Goal: Task Accomplishment & Management: Use online tool/utility

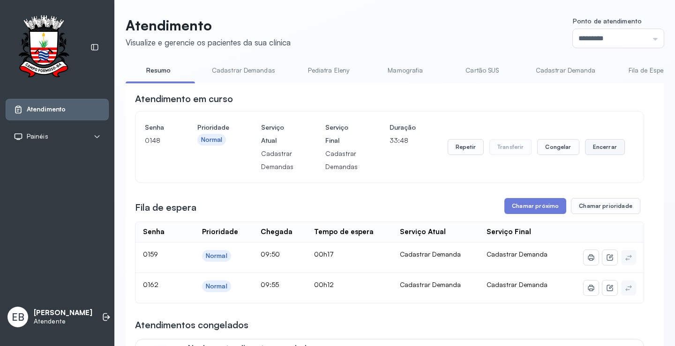
click at [606, 150] on button "Encerrar" at bounding box center [605, 147] width 40 height 16
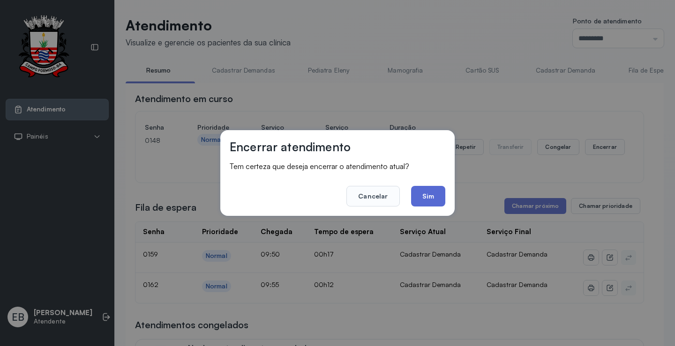
click at [429, 201] on button "Sim" at bounding box center [428, 196] width 34 height 21
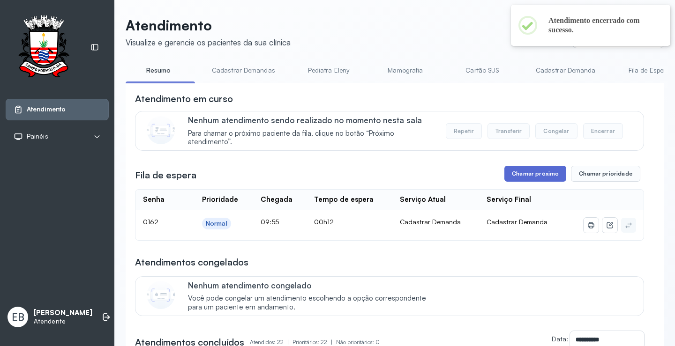
click at [524, 180] on button "Chamar próximo" at bounding box center [535, 174] width 62 height 16
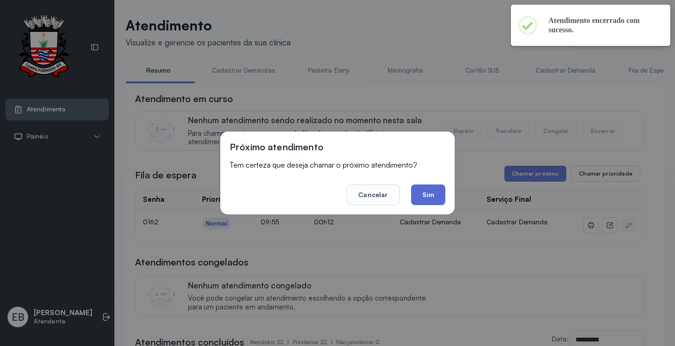
click at [426, 197] on button "Sim" at bounding box center [428, 195] width 34 height 21
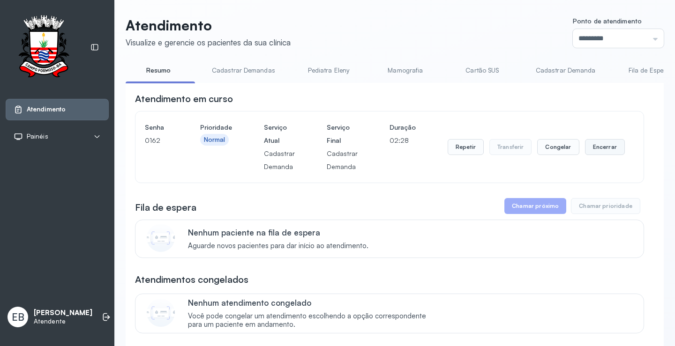
click at [600, 149] on button "Encerrar" at bounding box center [605, 147] width 40 height 16
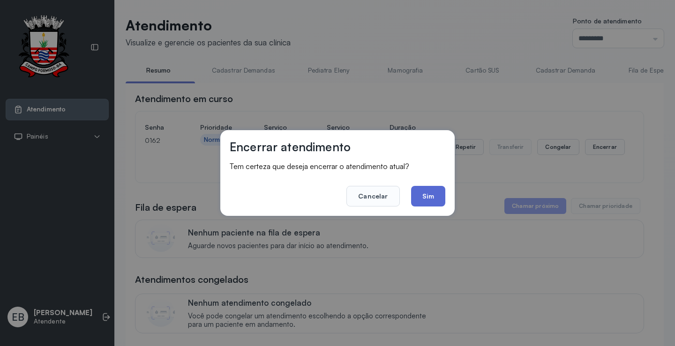
click at [433, 198] on button "Sim" at bounding box center [428, 196] width 34 height 21
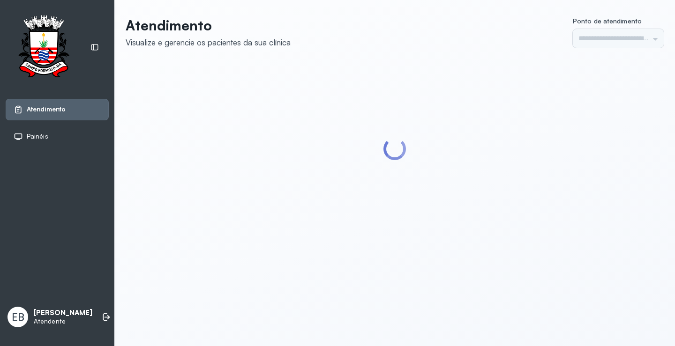
type input "*********"
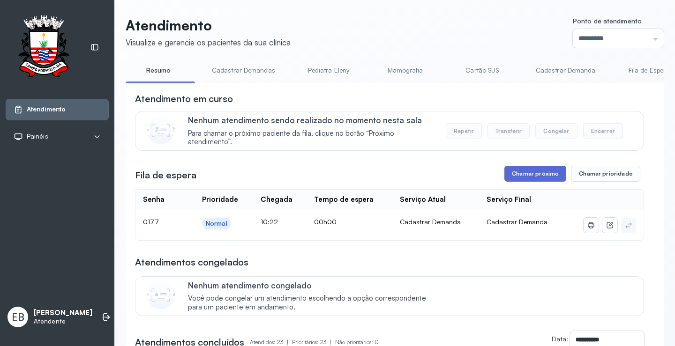
click at [520, 176] on button "Chamar próximo" at bounding box center [535, 174] width 62 height 16
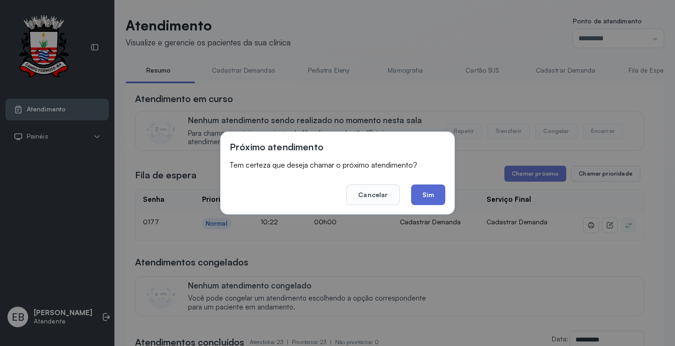
click at [438, 199] on button "Sim" at bounding box center [428, 195] width 34 height 21
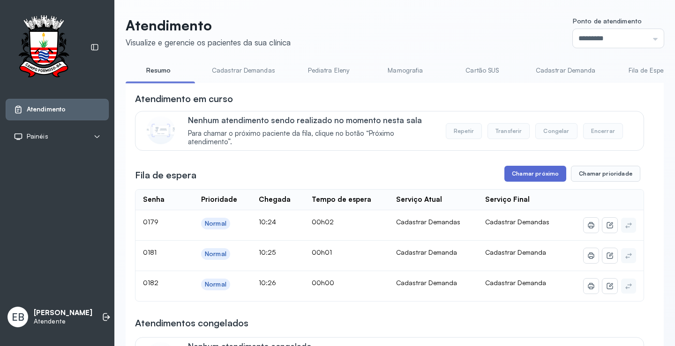
click at [517, 176] on button "Chamar próximo" at bounding box center [535, 174] width 62 height 16
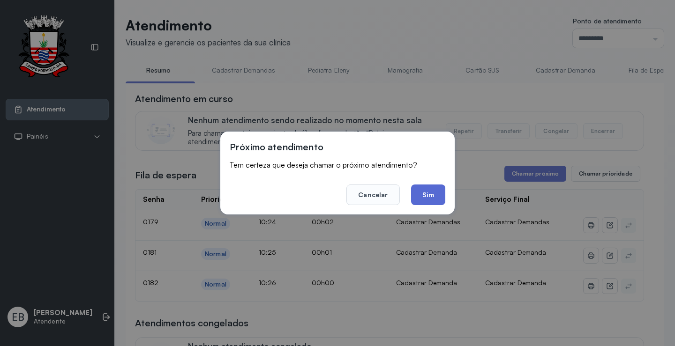
click at [436, 196] on button "Sim" at bounding box center [428, 195] width 34 height 21
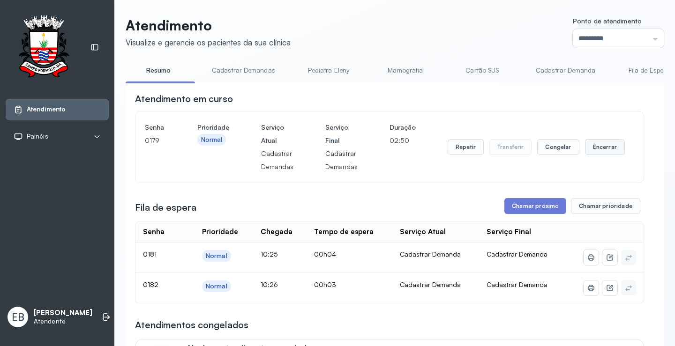
click at [597, 150] on button "Encerrar" at bounding box center [605, 147] width 40 height 16
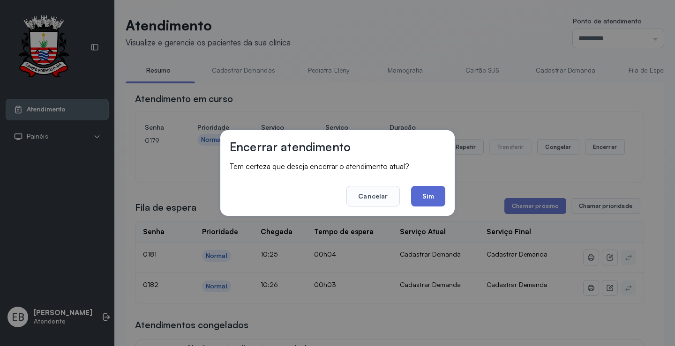
click at [431, 196] on button "Sim" at bounding box center [428, 196] width 34 height 21
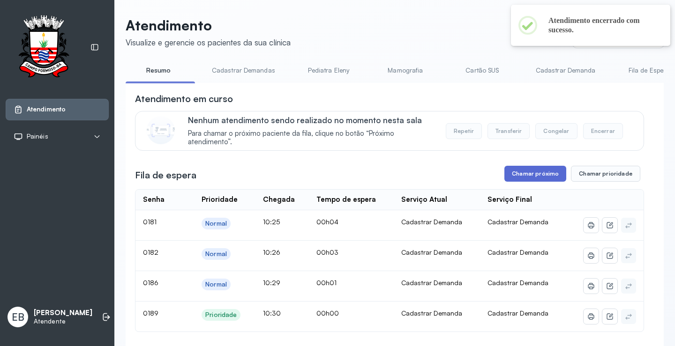
click at [541, 171] on button "Chamar próximo" at bounding box center [535, 174] width 62 height 16
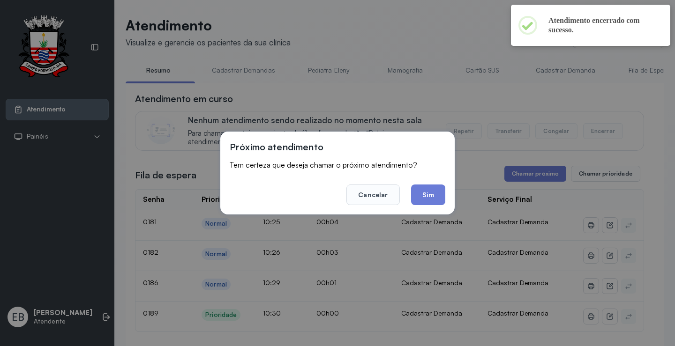
click at [422, 194] on button "Sim" at bounding box center [428, 195] width 34 height 21
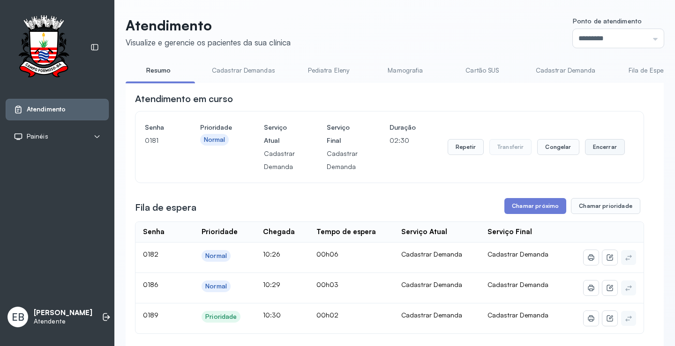
click at [589, 143] on button "Encerrar" at bounding box center [605, 147] width 40 height 16
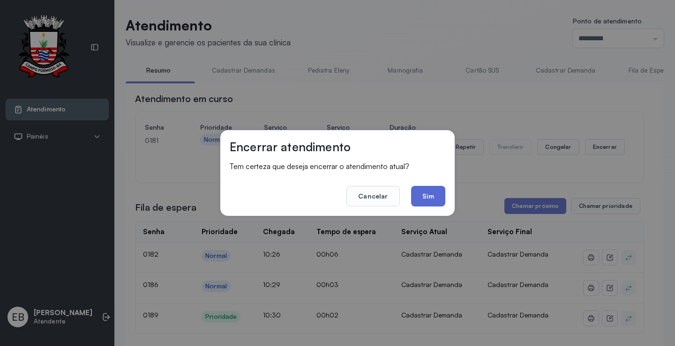
click at [421, 197] on button "Sim" at bounding box center [428, 196] width 34 height 21
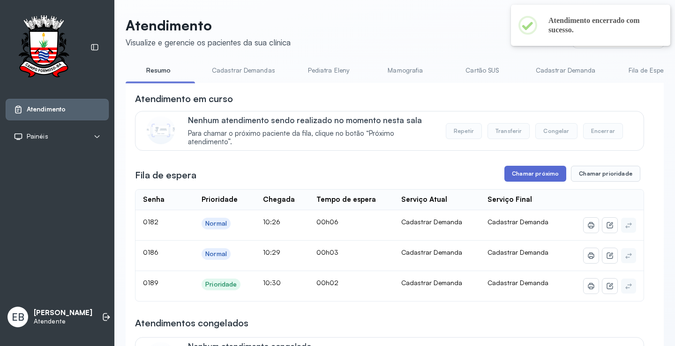
click at [533, 170] on button "Chamar próximo" at bounding box center [535, 174] width 62 height 16
click at [542, 174] on button "Chamar próximo" at bounding box center [535, 174] width 62 height 16
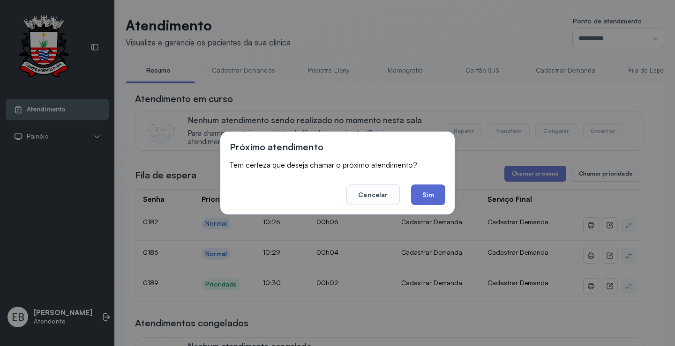
click at [422, 194] on button "Sim" at bounding box center [428, 195] width 34 height 21
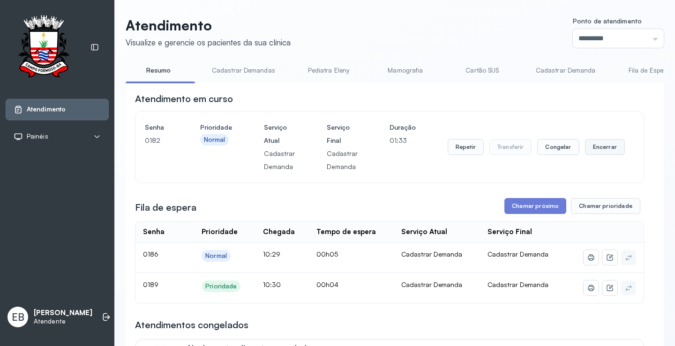
click at [590, 152] on button "Encerrar" at bounding box center [605, 147] width 40 height 16
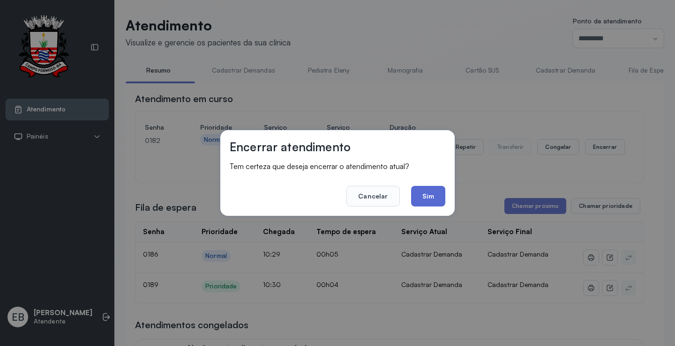
click at [442, 196] on button "Sim" at bounding box center [428, 196] width 34 height 21
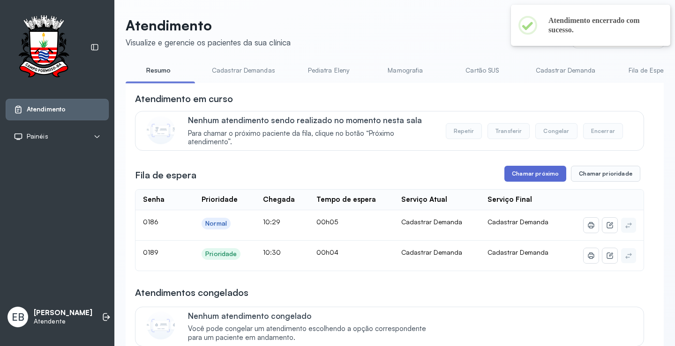
click at [523, 176] on button "Chamar próximo" at bounding box center [535, 174] width 62 height 16
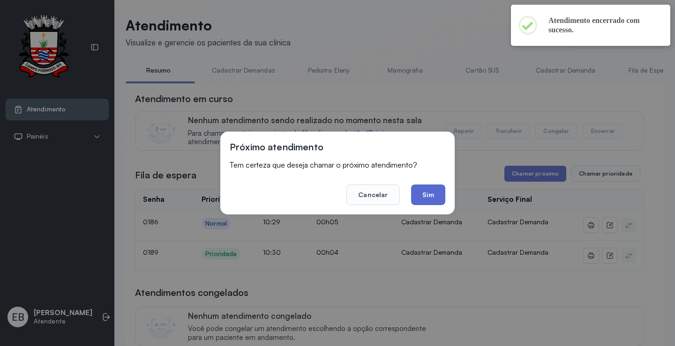
click at [424, 197] on button "Sim" at bounding box center [428, 195] width 34 height 21
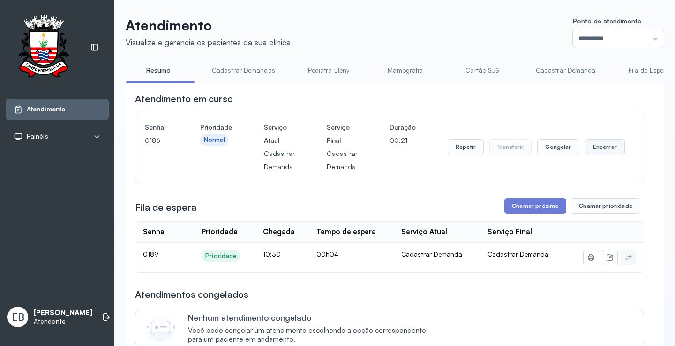
click at [599, 149] on button "Encerrar" at bounding box center [605, 147] width 40 height 16
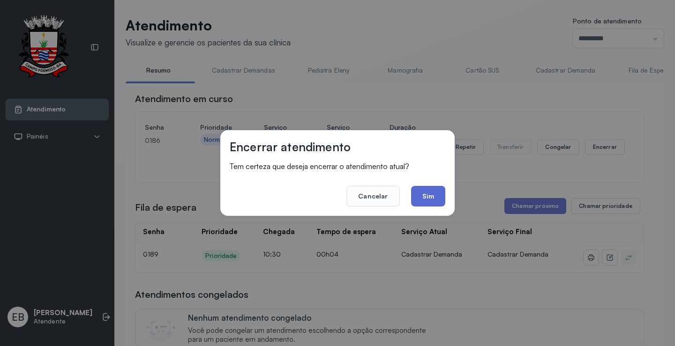
click at [424, 196] on button "Sim" at bounding box center [428, 196] width 34 height 21
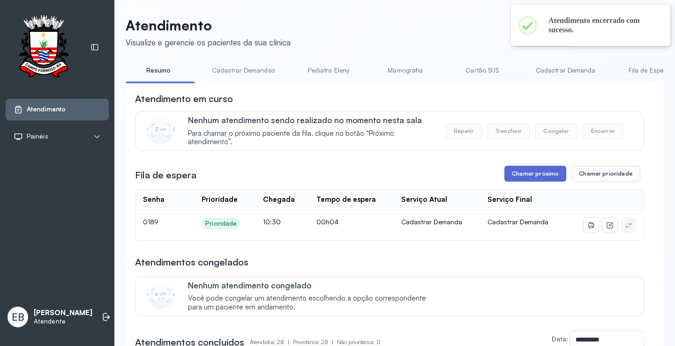
click at [521, 178] on button "Chamar próximo" at bounding box center [535, 174] width 62 height 16
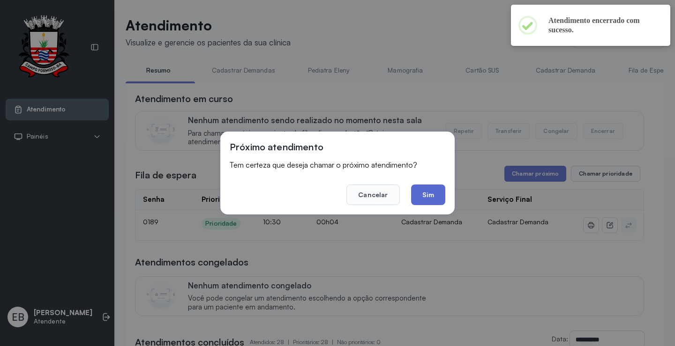
click at [437, 195] on button "Sim" at bounding box center [428, 195] width 34 height 21
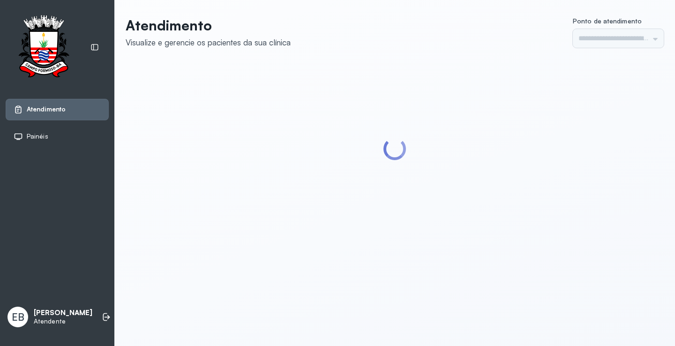
type input "*********"
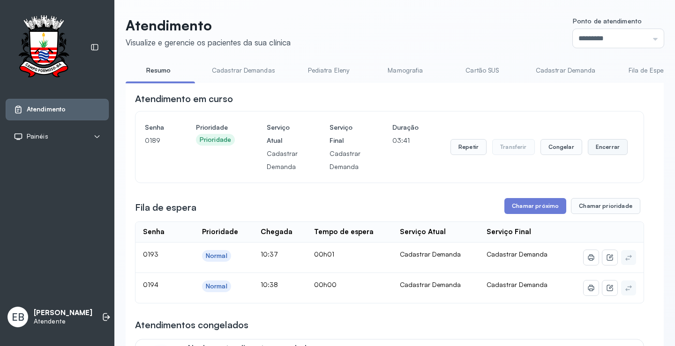
click at [608, 151] on button "Encerrar" at bounding box center [608, 147] width 40 height 16
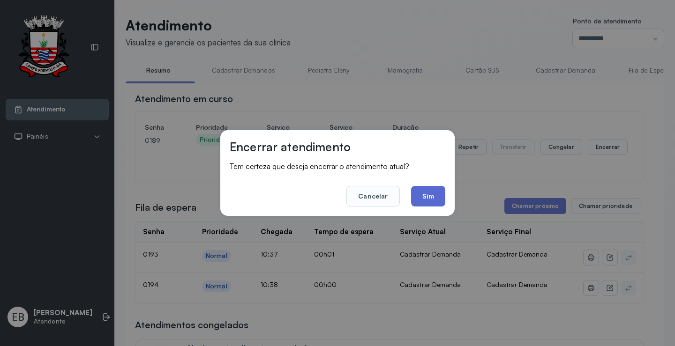
click at [433, 198] on button "Sim" at bounding box center [428, 196] width 34 height 21
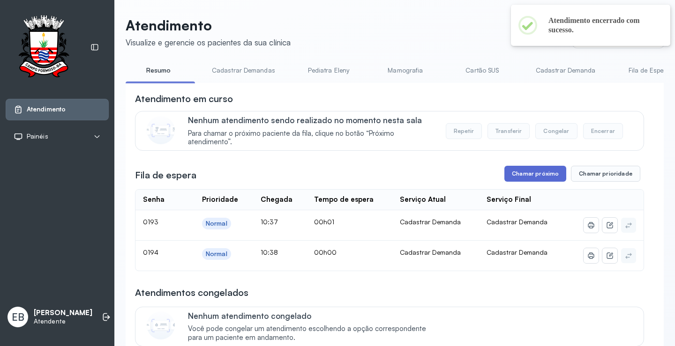
click at [527, 175] on button "Chamar próximo" at bounding box center [535, 174] width 62 height 16
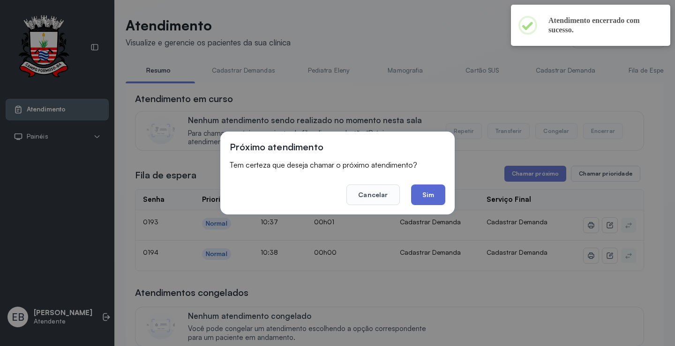
click at [424, 190] on button "Sim" at bounding box center [428, 195] width 34 height 21
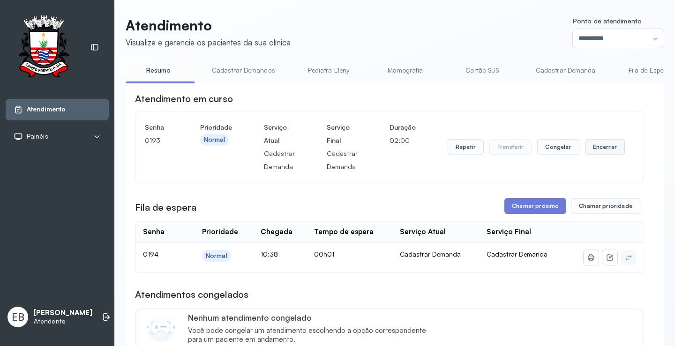
click at [601, 151] on button "Encerrar" at bounding box center [605, 147] width 40 height 16
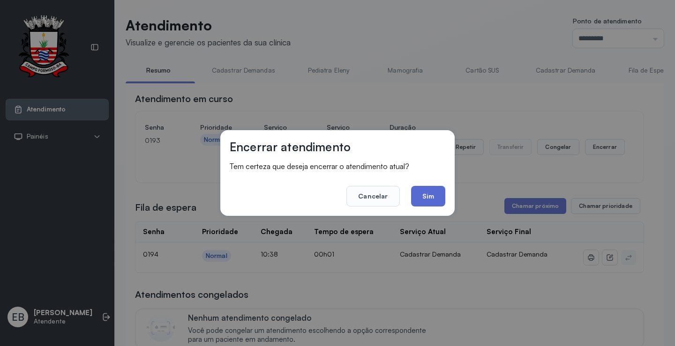
click at [428, 195] on button "Sim" at bounding box center [428, 196] width 34 height 21
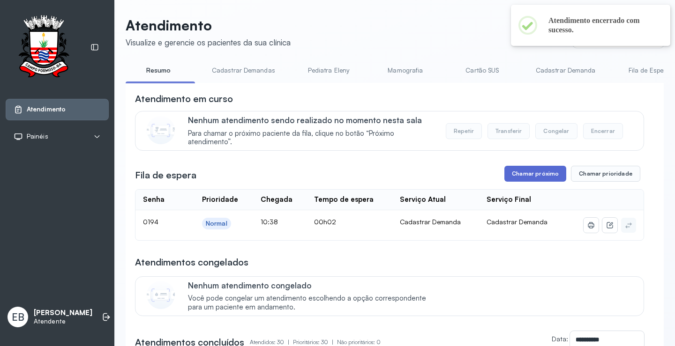
click at [551, 176] on button "Chamar próximo" at bounding box center [535, 174] width 62 height 16
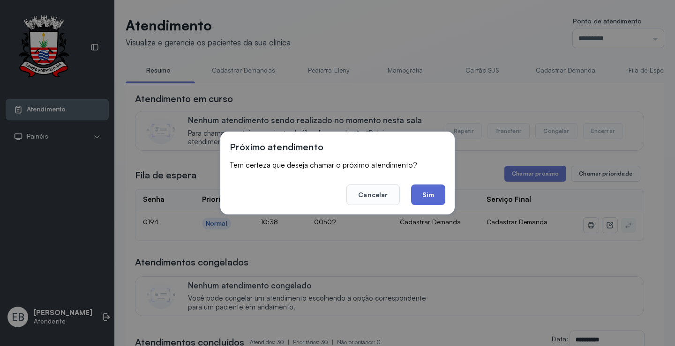
click at [428, 194] on button "Sim" at bounding box center [428, 195] width 34 height 21
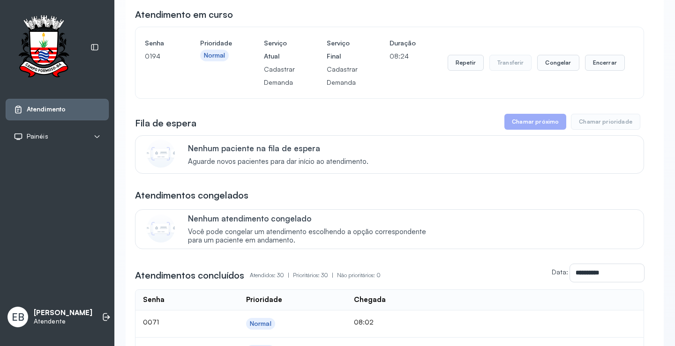
scroll to position [188, 0]
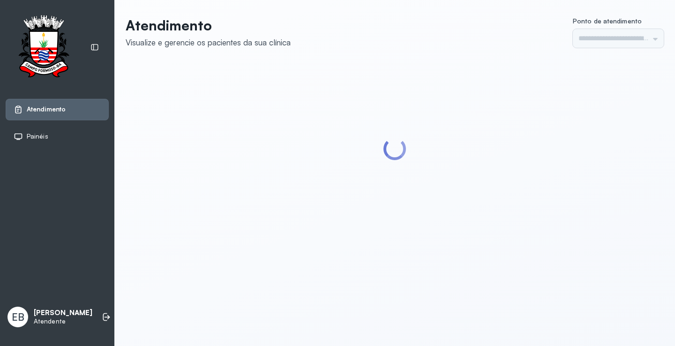
type input "*********"
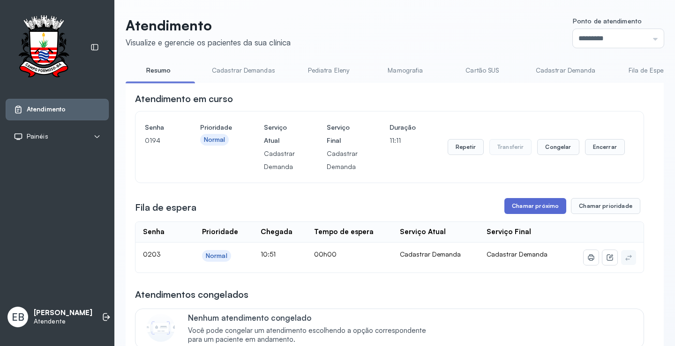
click at [545, 214] on button "Chamar próximo" at bounding box center [535, 206] width 62 height 16
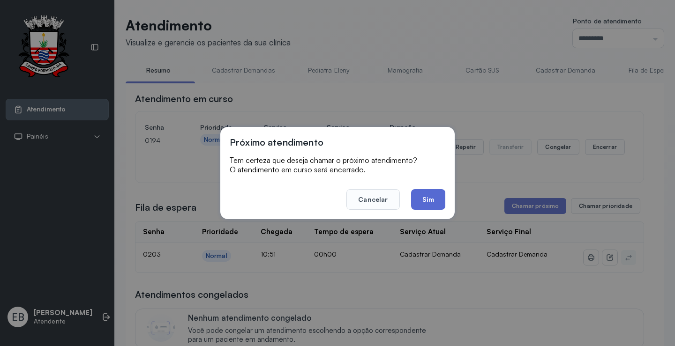
click at [437, 201] on button "Sim" at bounding box center [428, 199] width 34 height 21
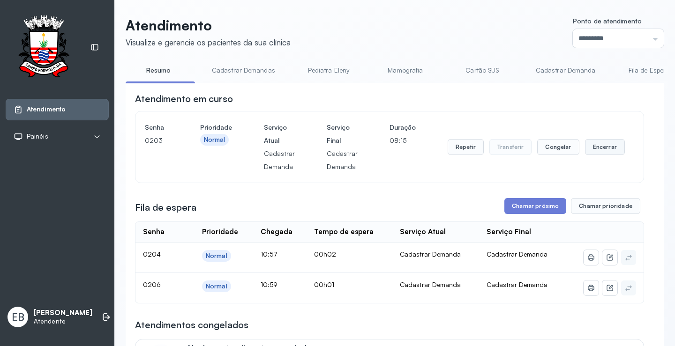
click at [600, 144] on button "Encerrar" at bounding box center [605, 147] width 40 height 16
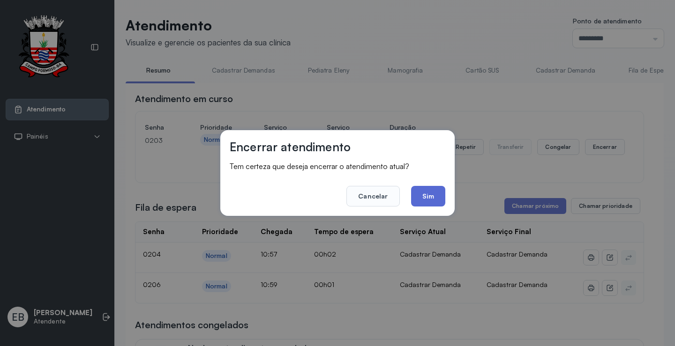
click at [421, 195] on button "Sim" at bounding box center [428, 196] width 34 height 21
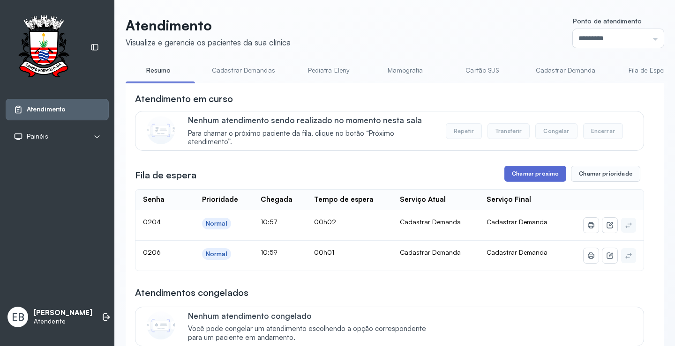
click at [535, 169] on button "Chamar próximo" at bounding box center [535, 174] width 62 height 16
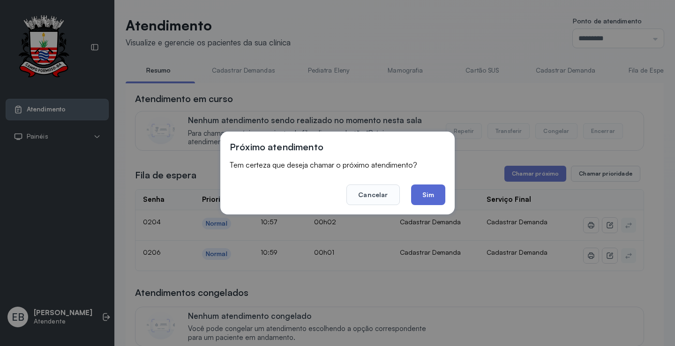
click at [427, 193] on button "Sim" at bounding box center [428, 195] width 34 height 21
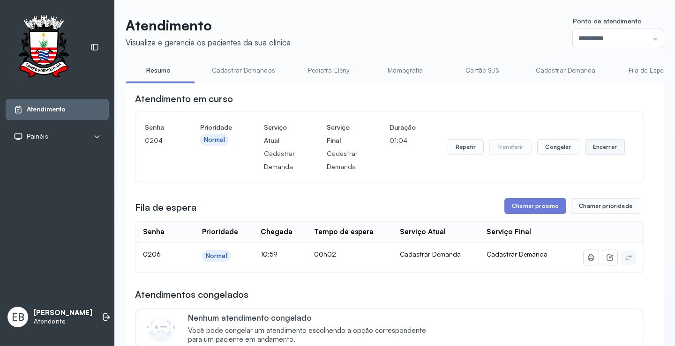
click at [596, 152] on button "Encerrar" at bounding box center [605, 147] width 40 height 16
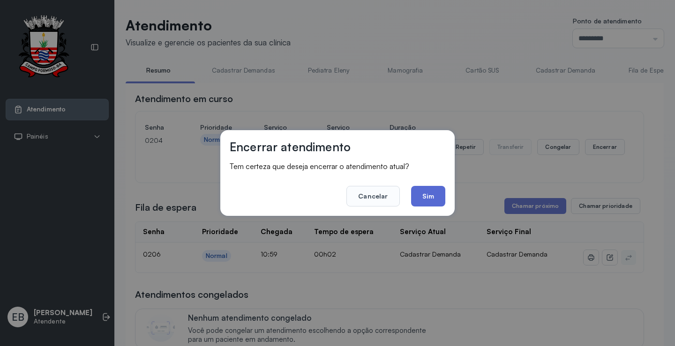
click at [430, 196] on button "Sim" at bounding box center [428, 196] width 34 height 21
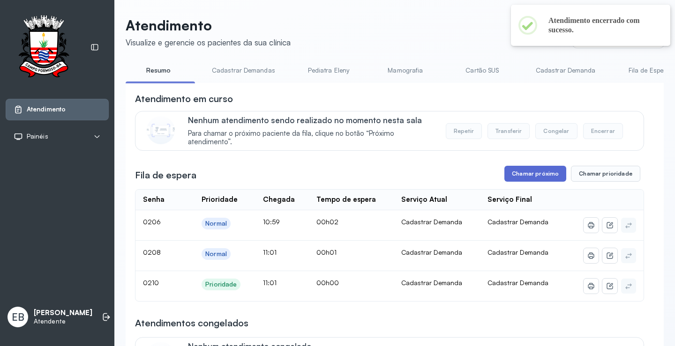
click at [534, 174] on button "Chamar próximo" at bounding box center [535, 174] width 62 height 16
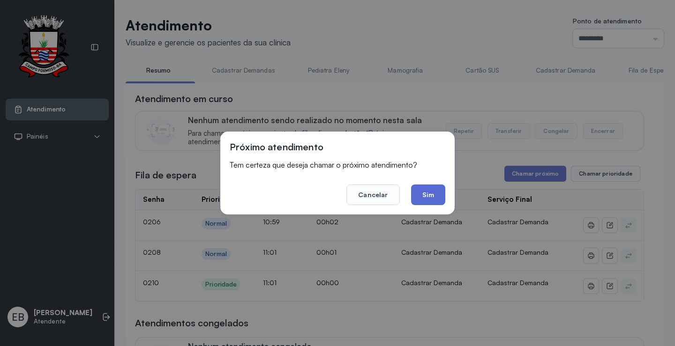
click at [436, 199] on button "Sim" at bounding box center [428, 195] width 34 height 21
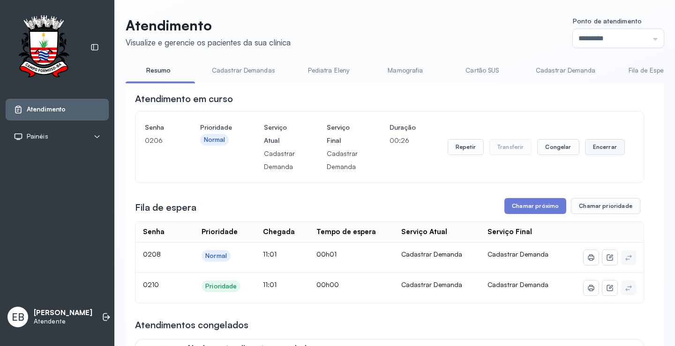
click at [592, 150] on button "Encerrar" at bounding box center [605, 147] width 40 height 16
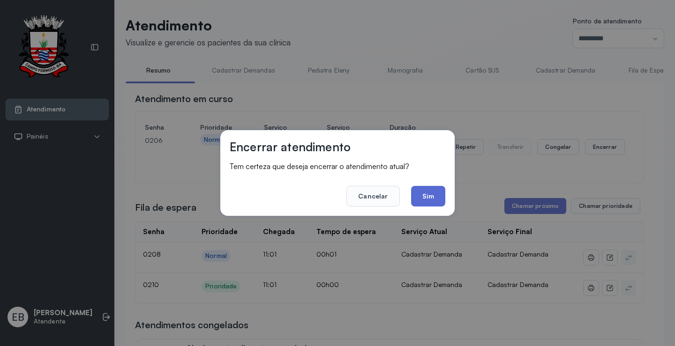
click at [431, 195] on button "Sim" at bounding box center [428, 196] width 34 height 21
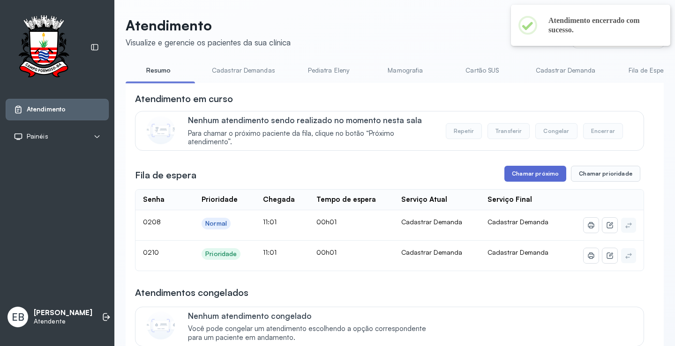
click at [528, 181] on button "Chamar próximo" at bounding box center [535, 174] width 62 height 16
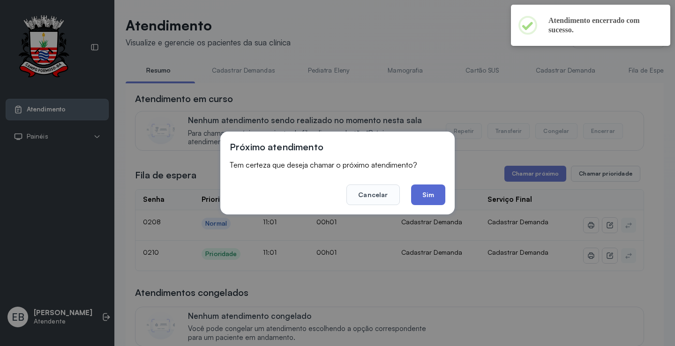
click at [431, 191] on button "Sim" at bounding box center [428, 195] width 34 height 21
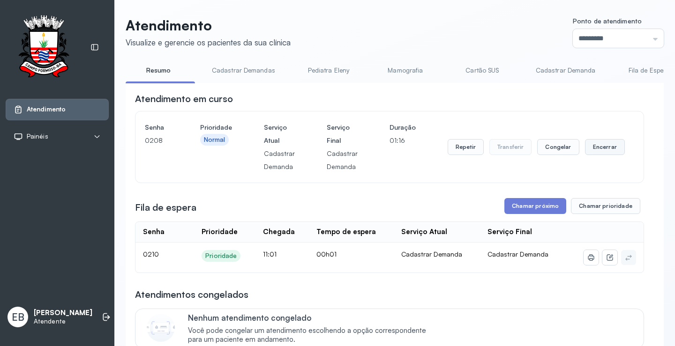
click at [593, 149] on button "Encerrar" at bounding box center [605, 147] width 40 height 16
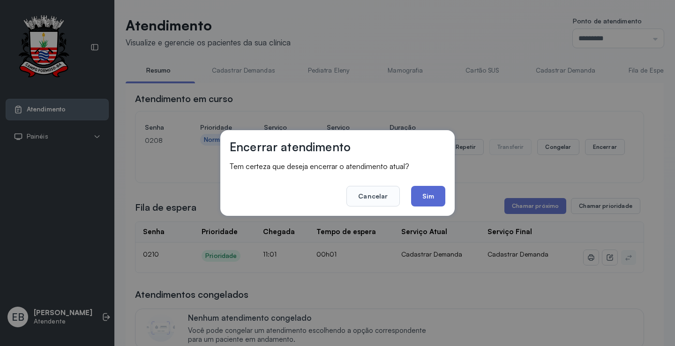
click at [429, 196] on button "Sim" at bounding box center [428, 196] width 34 height 21
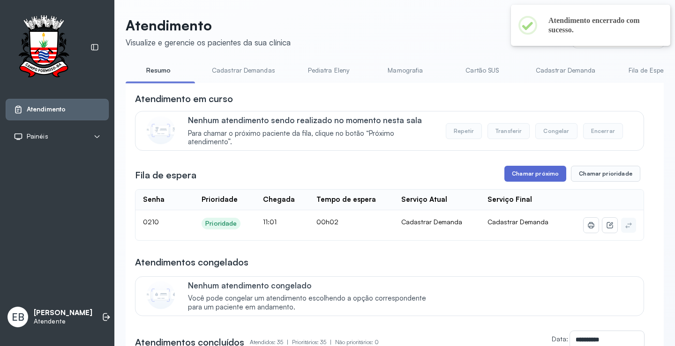
click at [549, 178] on button "Chamar próximo" at bounding box center [535, 174] width 62 height 16
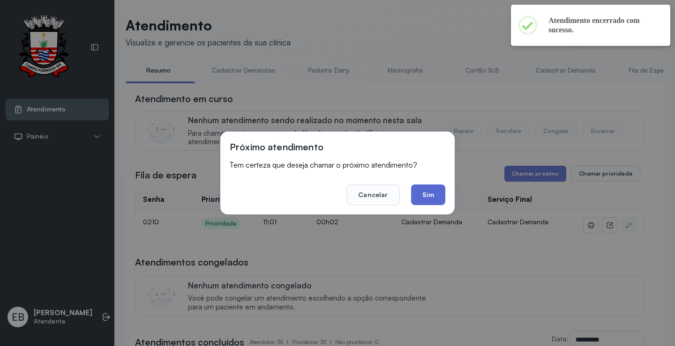
click at [445, 190] on button "Sim" at bounding box center [428, 195] width 34 height 21
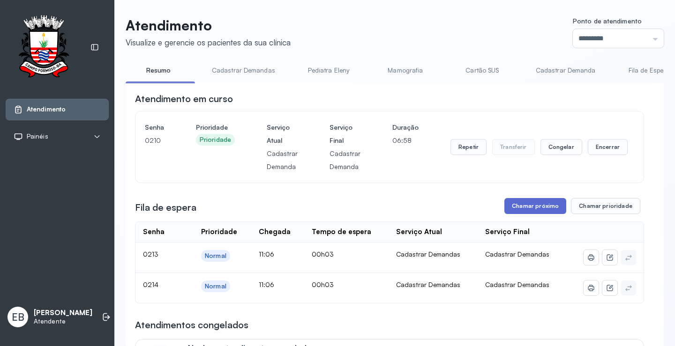
click at [522, 204] on button "Chamar próximo" at bounding box center [535, 206] width 62 height 16
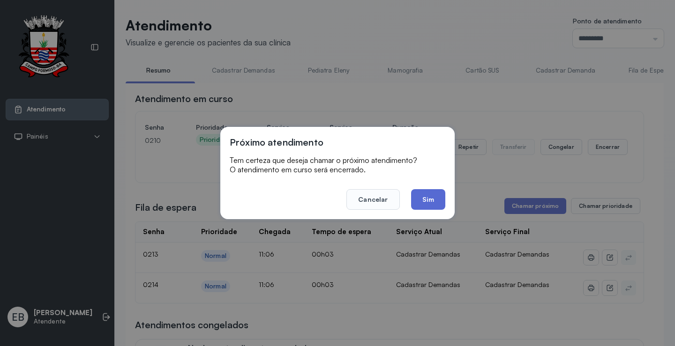
click at [430, 200] on button "Sim" at bounding box center [428, 199] width 34 height 21
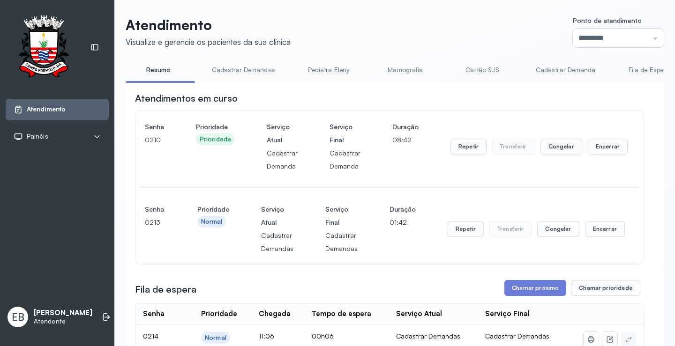
scroll to position [141, 0]
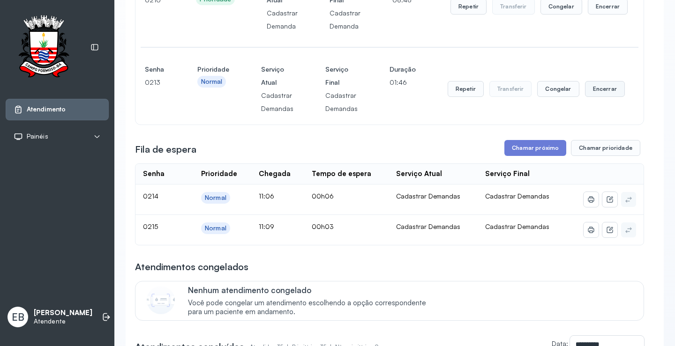
click at [589, 90] on button "Encerrar" at bounding box center [605, 89] width 40 height 16
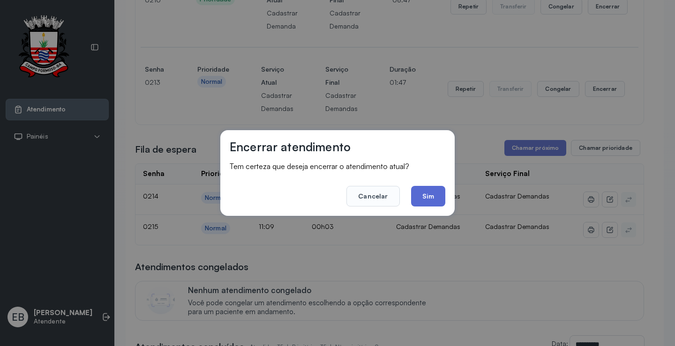
click at [430, 196] on button "Sim" at bounding box center [428, 196] width 34 height 21
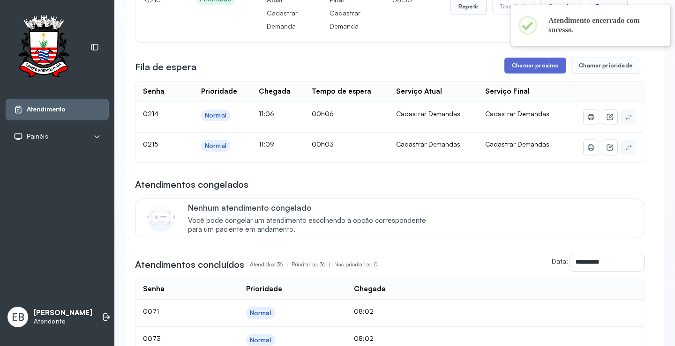
click at [527, 71] on button "Chamar próximo" at bounding box center [535, 66] width 62 height 16
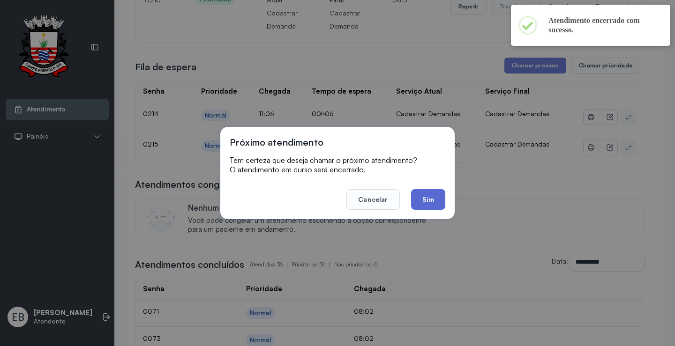
click at [429, 196] on button "Sim" at bounding box center [428, 199] width 34 height 21
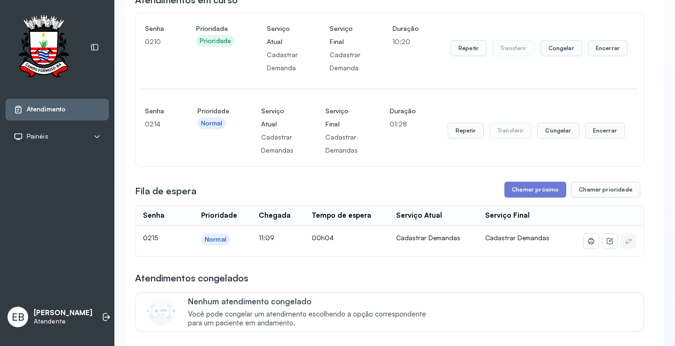
scroll to position [47, 0]
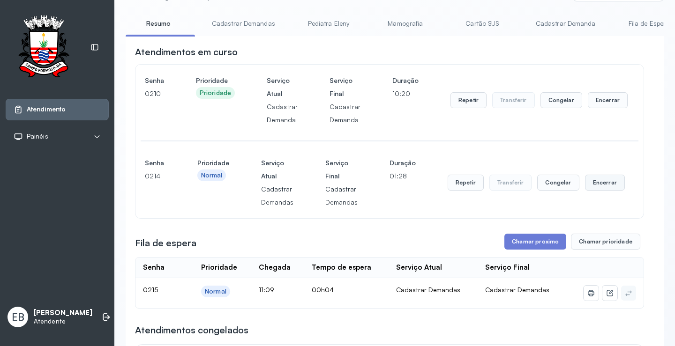
click at [594, 184] on button "Encerrar" at bounding box center [605, 183] width 40 height 16
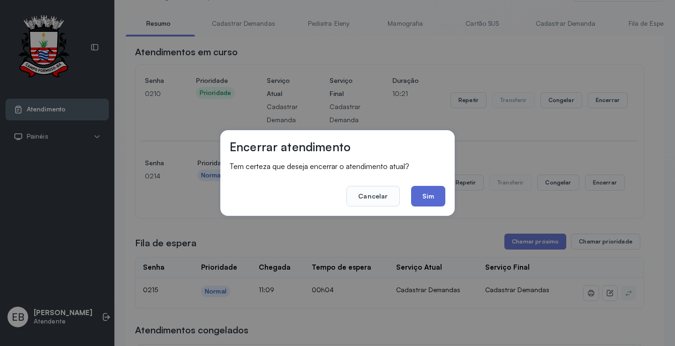
click at [426, 195] on button "Sim" at bounding box center [428, 196] width 34 height 21
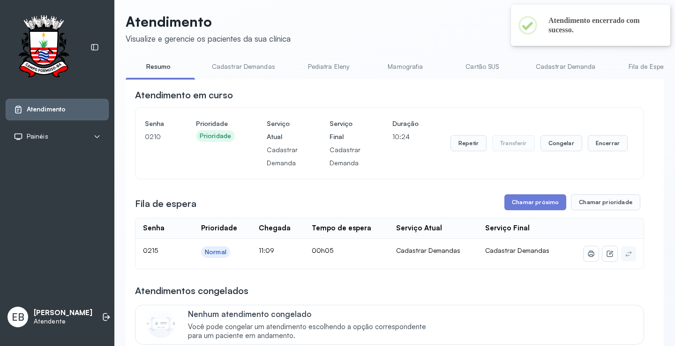
scroll to position [0, 0]
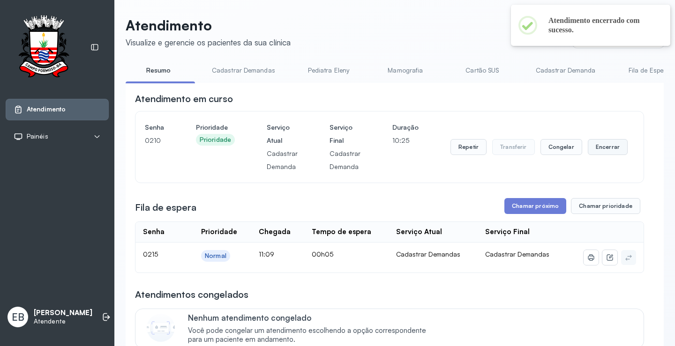
click at [598, 151] on button "Encerrar" at bounding box center [608, 147] width 40 height 16
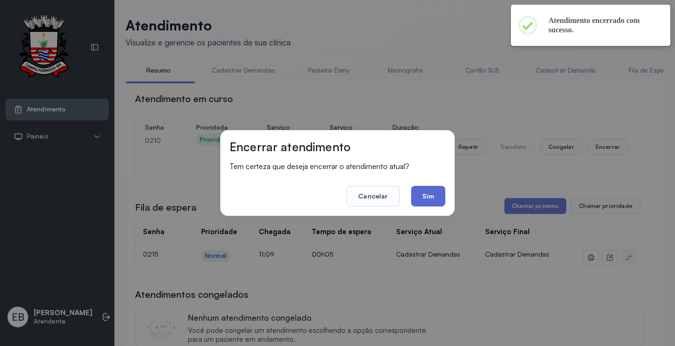
click at [438, 198] on button "Sim" at bounding box center [428, 196] width 34 height 21
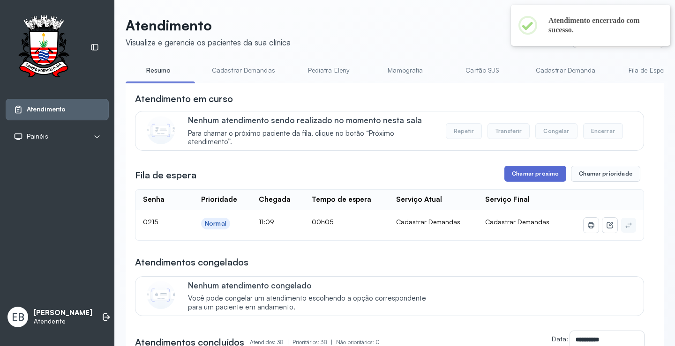
click at [551, 173] on button "Chamar próximo" at bounding box center [535, 174] width 62 height 16
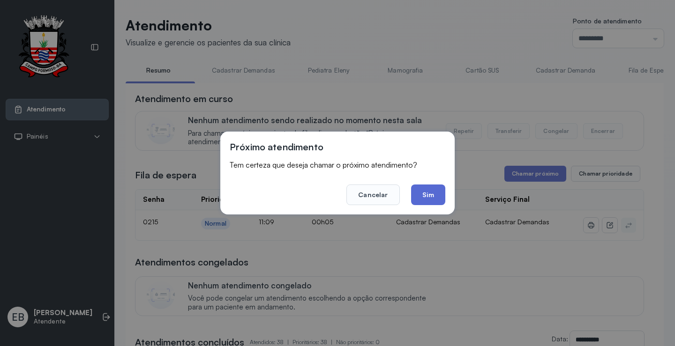
click at [427, 192] on button "Sim" at bounding box center [428, 195] width 34 height 21
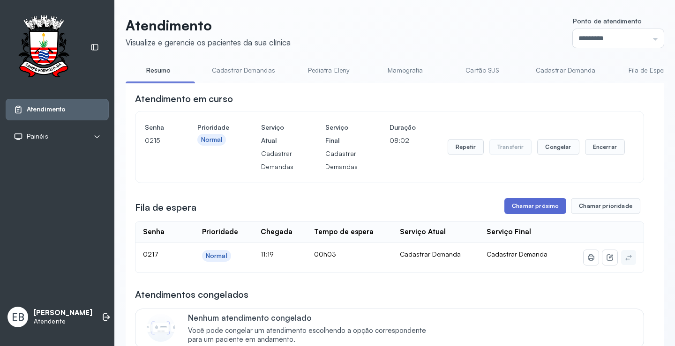
click at [523, 211] on button "Chamar próximo" at bounding box center [535, 206] width 62 height 16
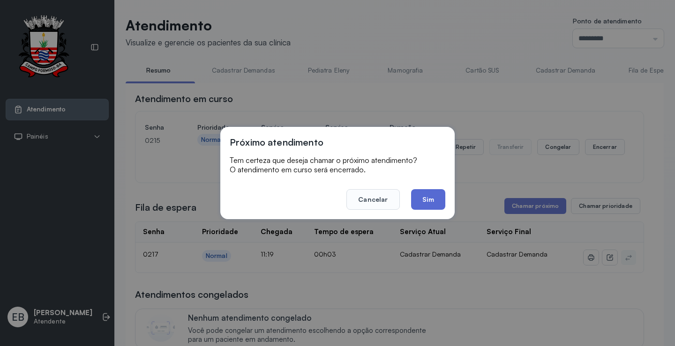
click at [436, 202] on button "Sim" at bounding box center [428, 199] width 34 height 21
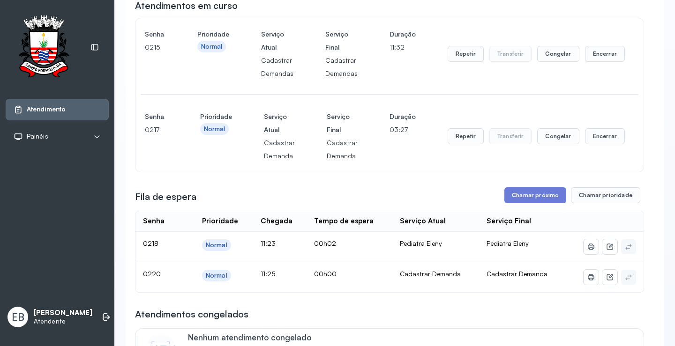
scroll to position [94, 0]
click at [539, 200] on button "Chamar próximo" at bounding box center [535, 195] width 62 height 16
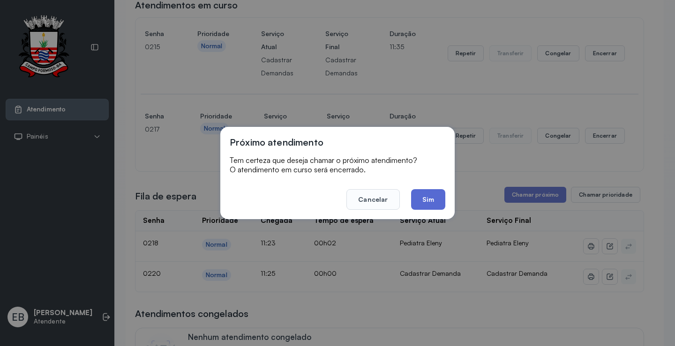
click at [429, 195] on button "Sim" at bounding box center [428, 199] width 34 height 21
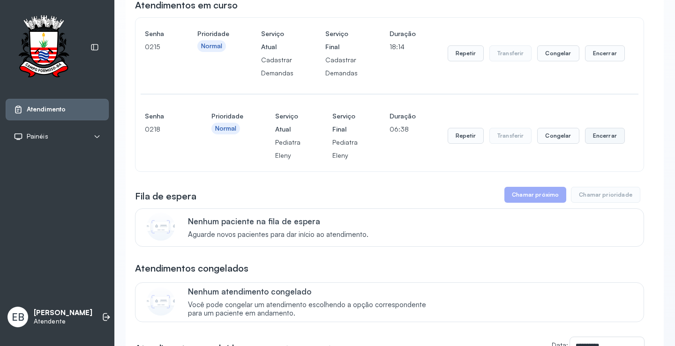
click at [606, 140] on button "Encerrar" at bounding box center [605, 136] width 40 height 16
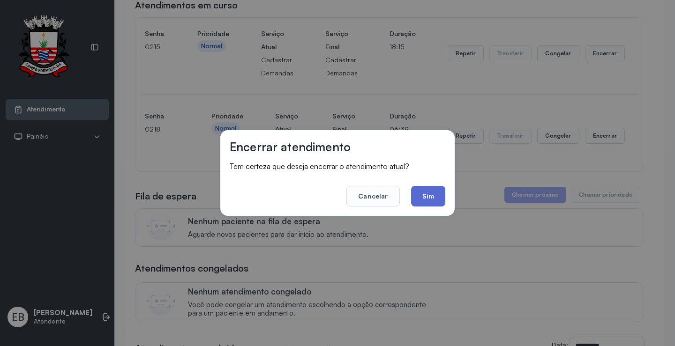
click at [429, 193] on button "Sim" at bounding box center [428, 196] width 34 height 21
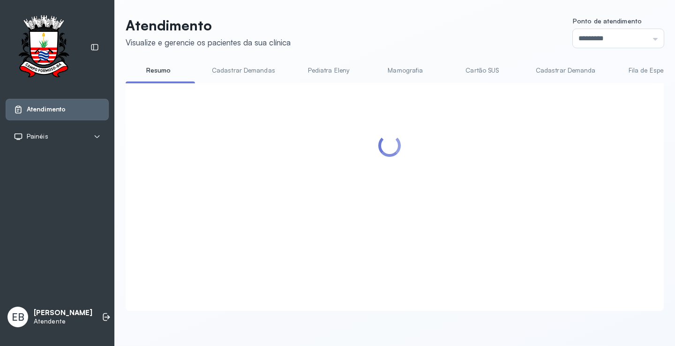
scroll to position [0, 0]
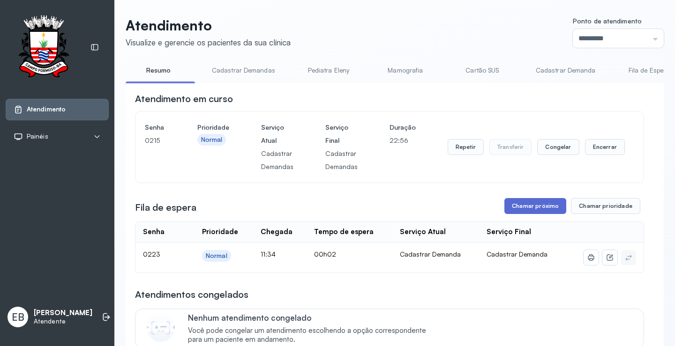
click at [550, 206] on button "Chamar próximo" at bounding box center [535, 206] width 62 height 16
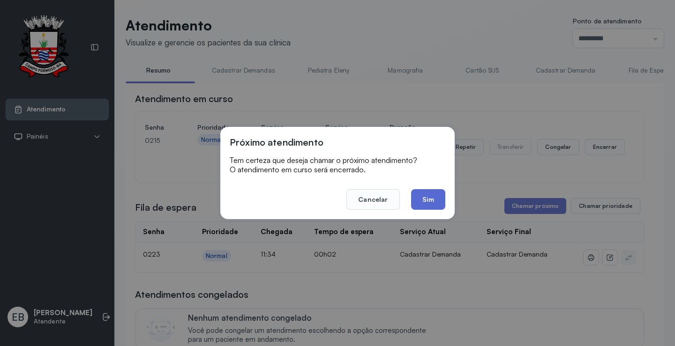
click at [432, 199] on button "Sim" at bounding box center [428, 199] width 34 height 21
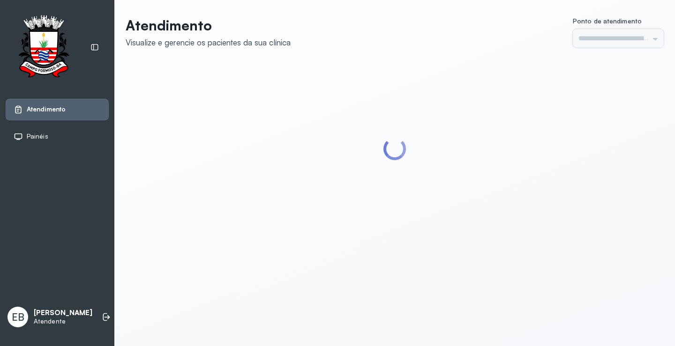
type input "*********"
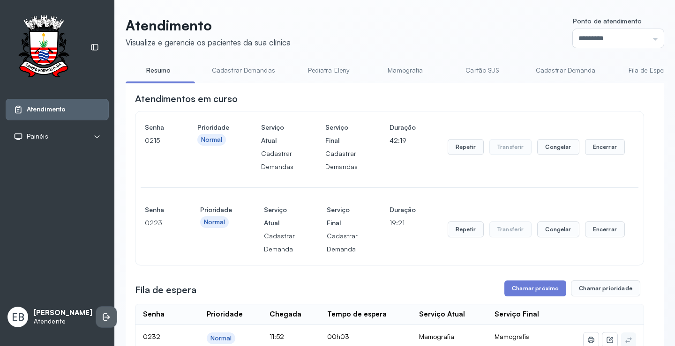
click at [103, 314] on icon at bounding box center [105, 318] width 4 height 8
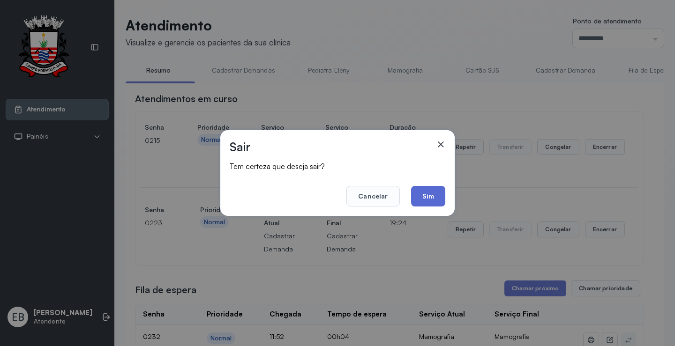
click at [431, 196] on button "Sim" at bounding box center [428, 196] width 34 height 21
